Goal: Understand process/instructions: Learn about a topic

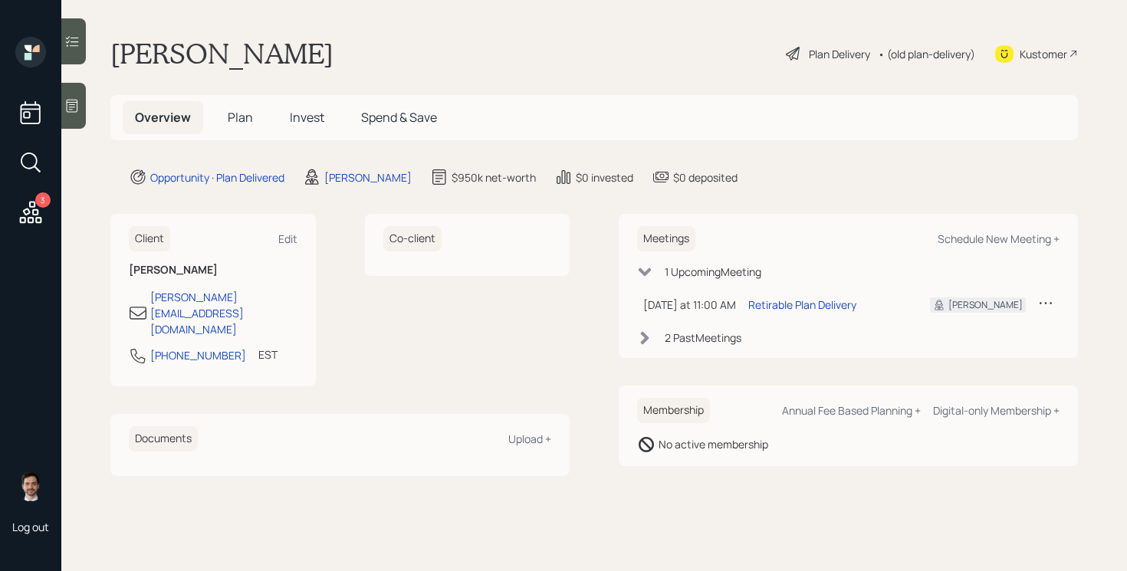
click at [838, 47] on div "Plan Delivery" at bounding box center [839, 54] width 61 height 16
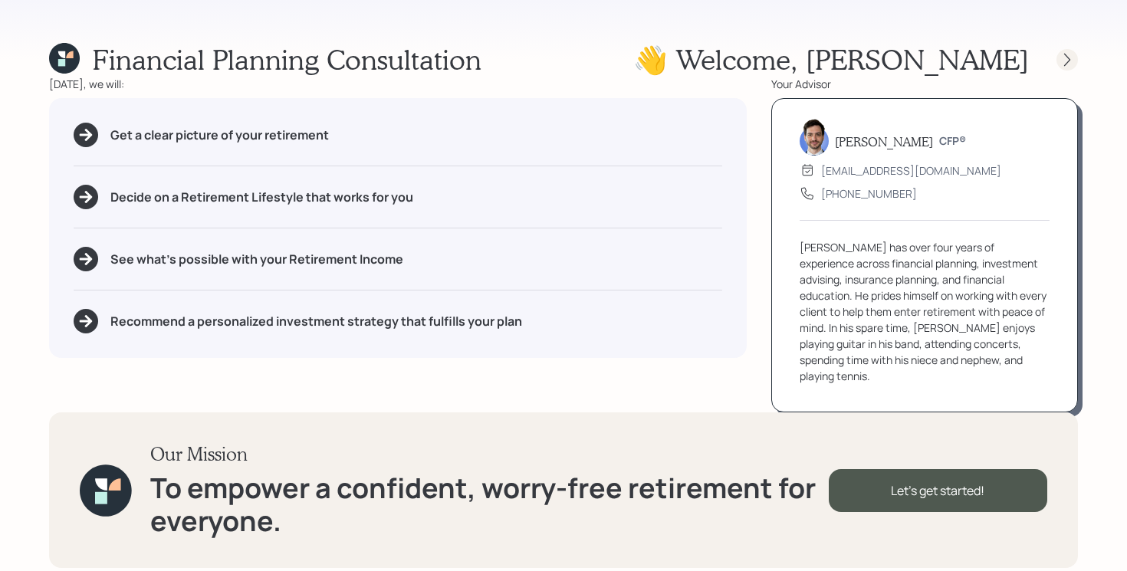
click at [1064, 61] on icon at bounding box center [1067, 59] width 15 height 15
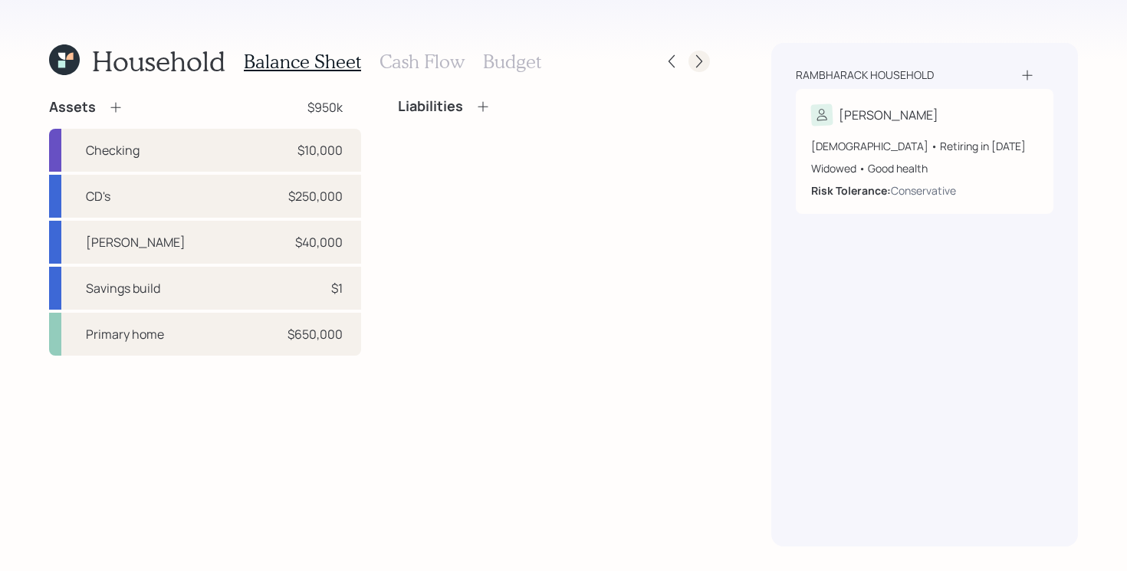
click at [694, 58] on icon at bounding box center [699, 61] width 15 height 15
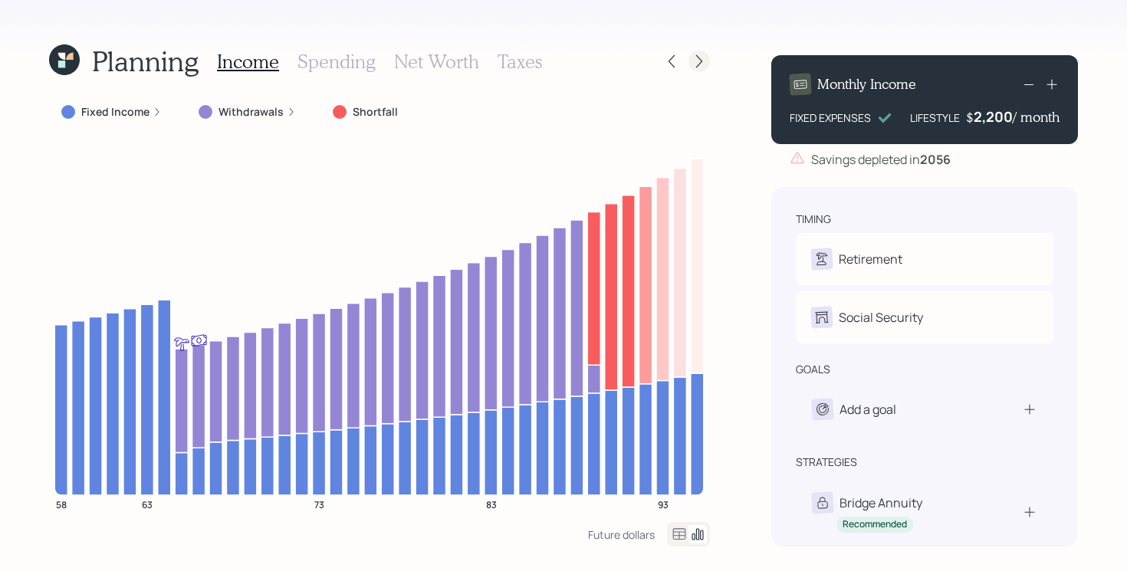
click at [694, 58] on icon at bounding box center [699, 61] width 15 height 15
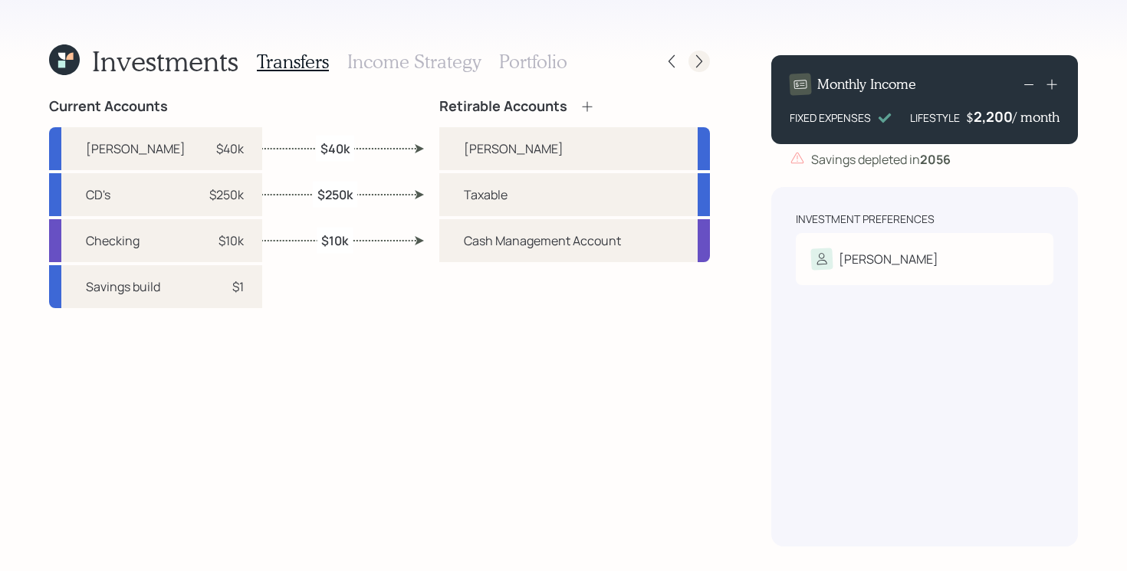
click at [695, 62] on icon at bounding box center [699, 61] width 15 height 15
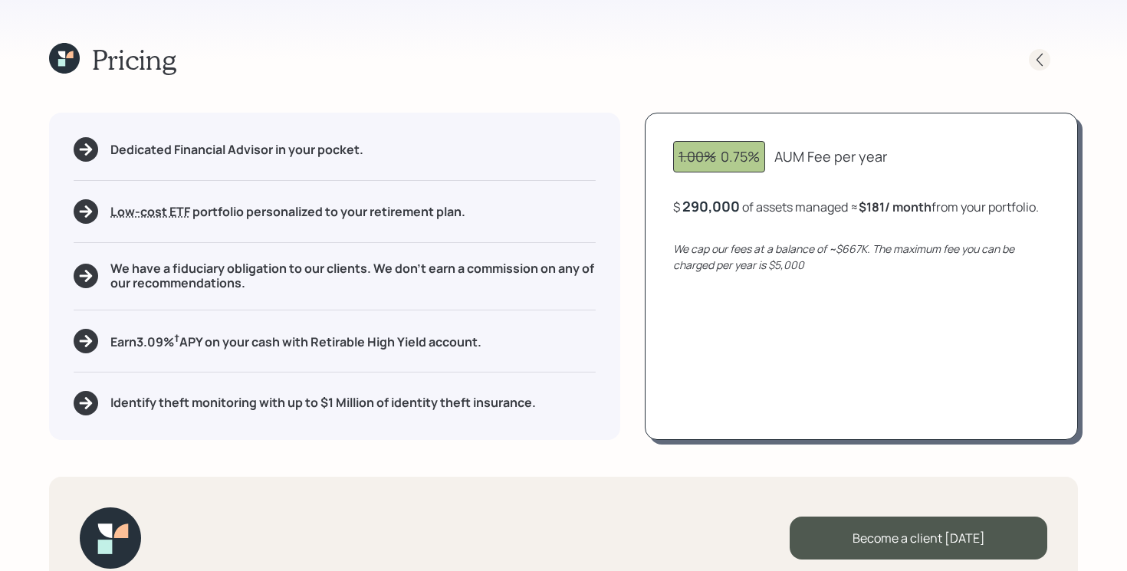
click at [1038, 64] on icon at bounding box center [1039, 59] width 15 height 15
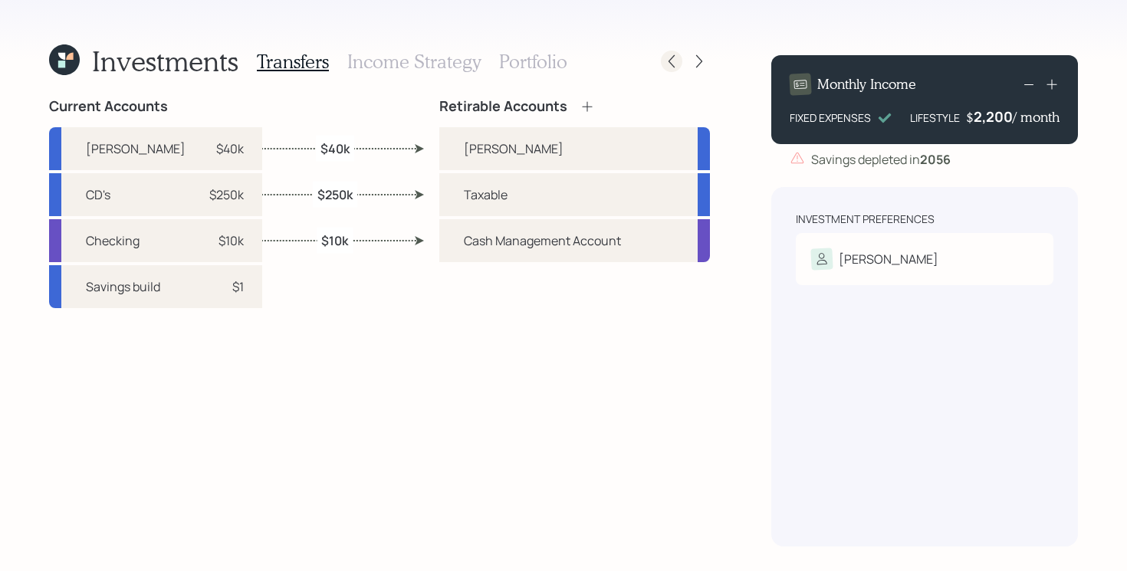
click at [666, 61] on icon at bounding box center [671, 61] width 15 height 15
